Goal: Navigation & Orientation: Find specific page/section

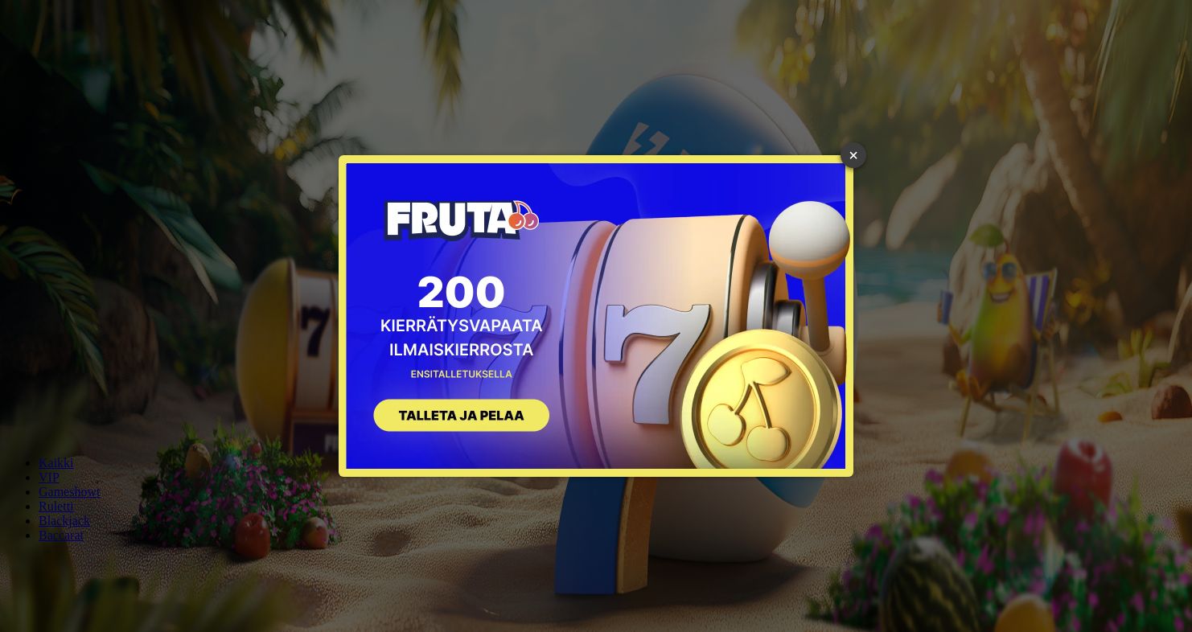
click at [863, 157] on link "×" at bounding box center [853, 155] width 26 height 26
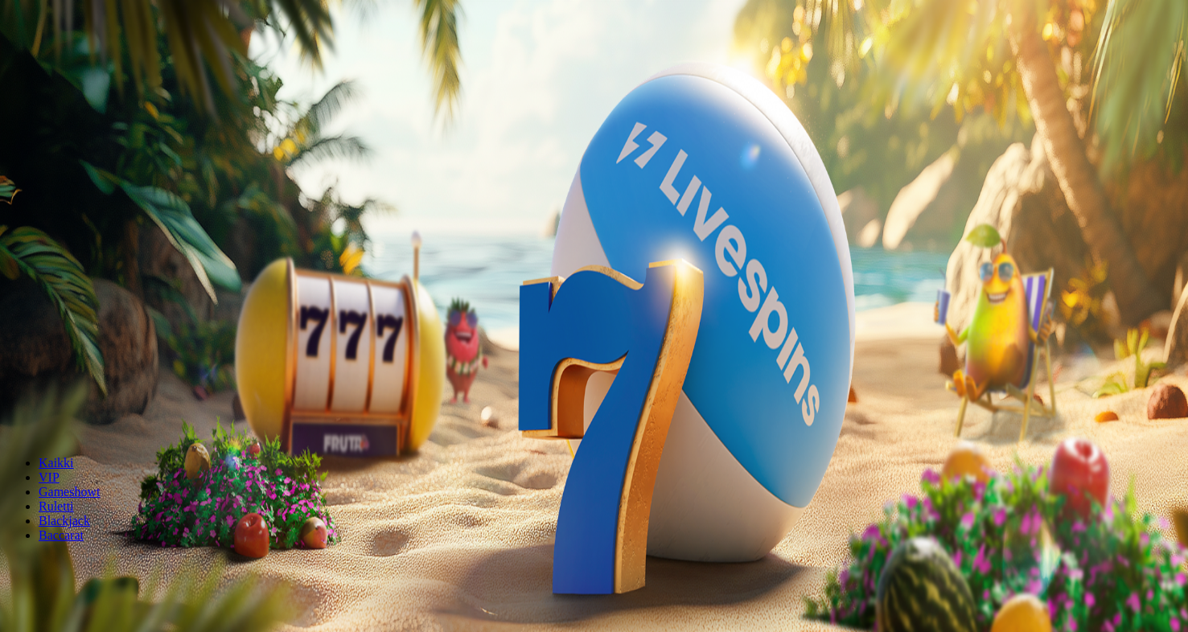
click at [92, 122] on span "Tarjoukset" at bounding box center [66, 116] width 54 height 14
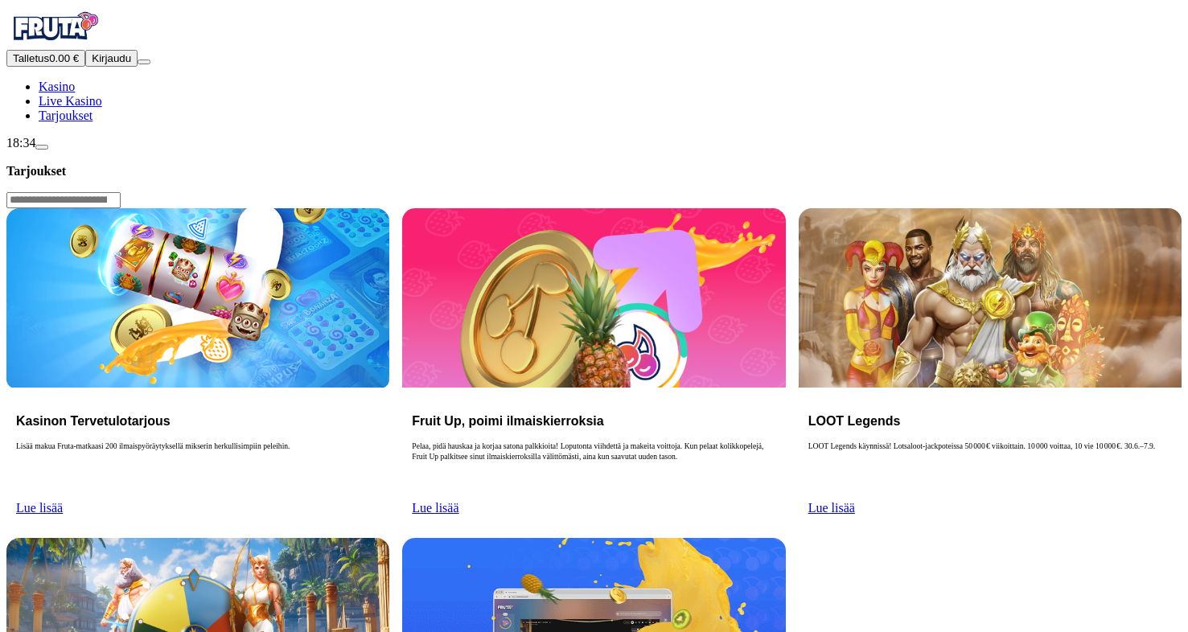
click at [855, 501] on span "Lue lisää" at bounding box center [831, 508] width 47 height 14
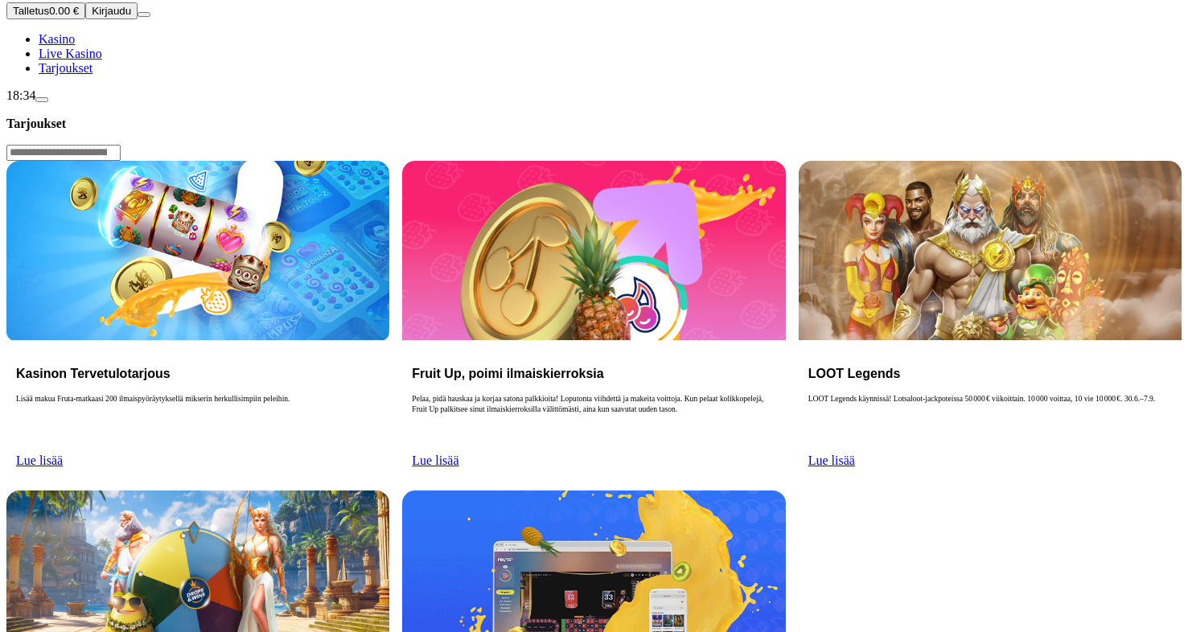
scroll to position [61, 0]
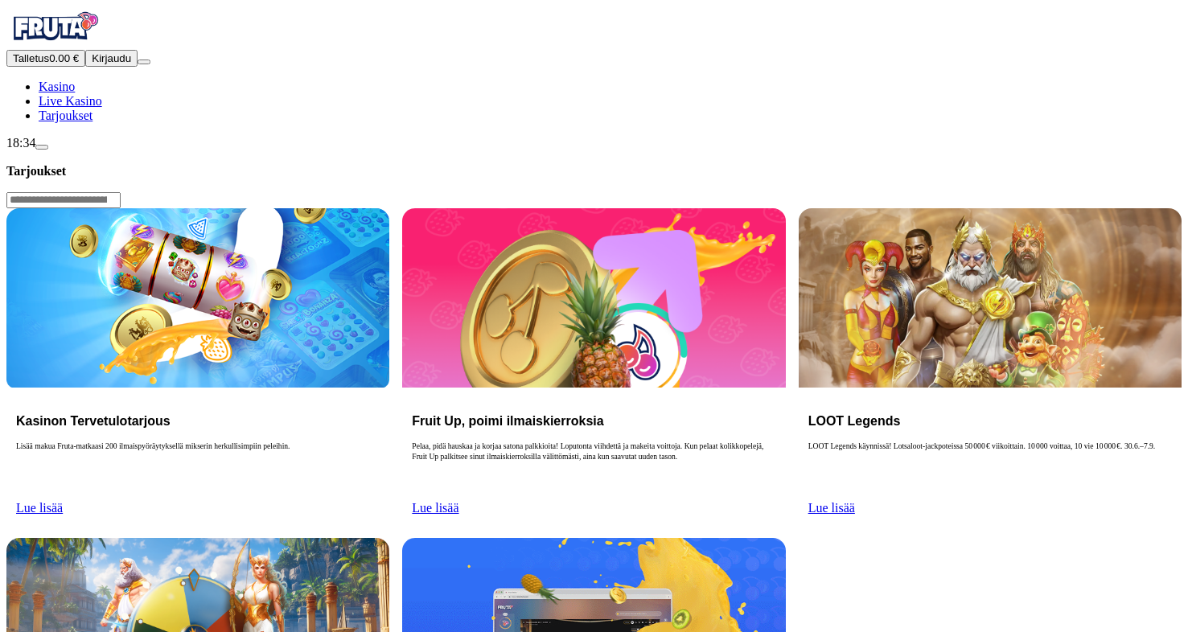
click at [75, 93] on span "Kasino" at bounding box center [57, 87] width 36 height 14
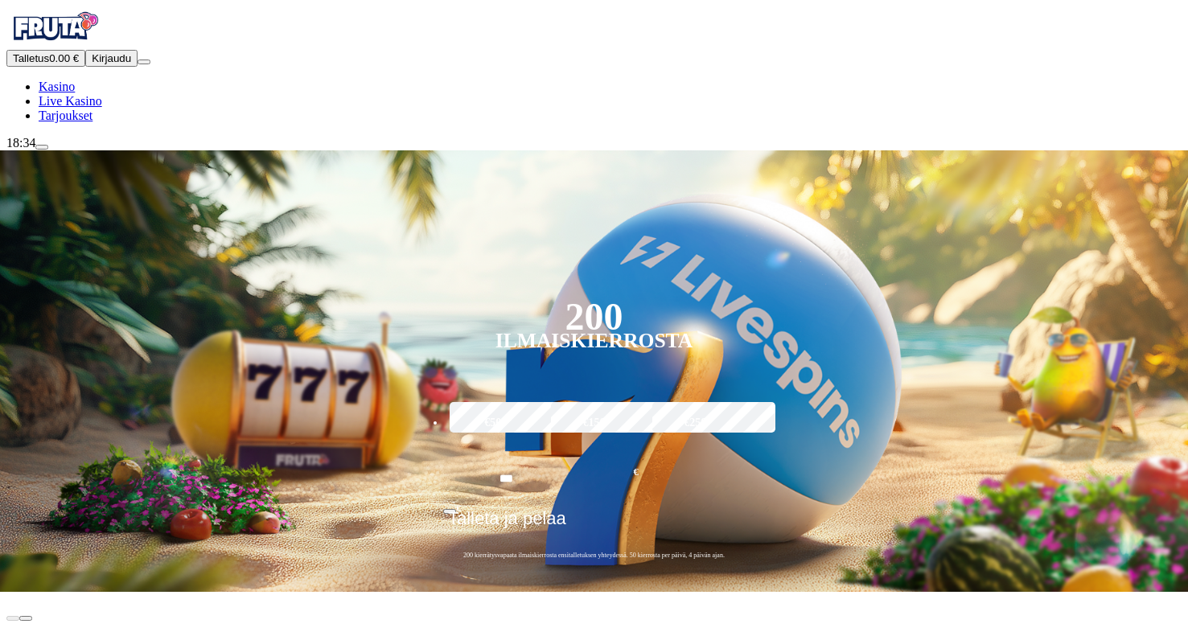
click at [71, 108] on span "Live Kasino" at bounding box center [71, 101] width 64 height 14
click at [76, 122] on span "Tarjoukset" at bounding box center [66, 116] width 54 height 14
